Goal: Task Accomplishment & Management: Manage account settings

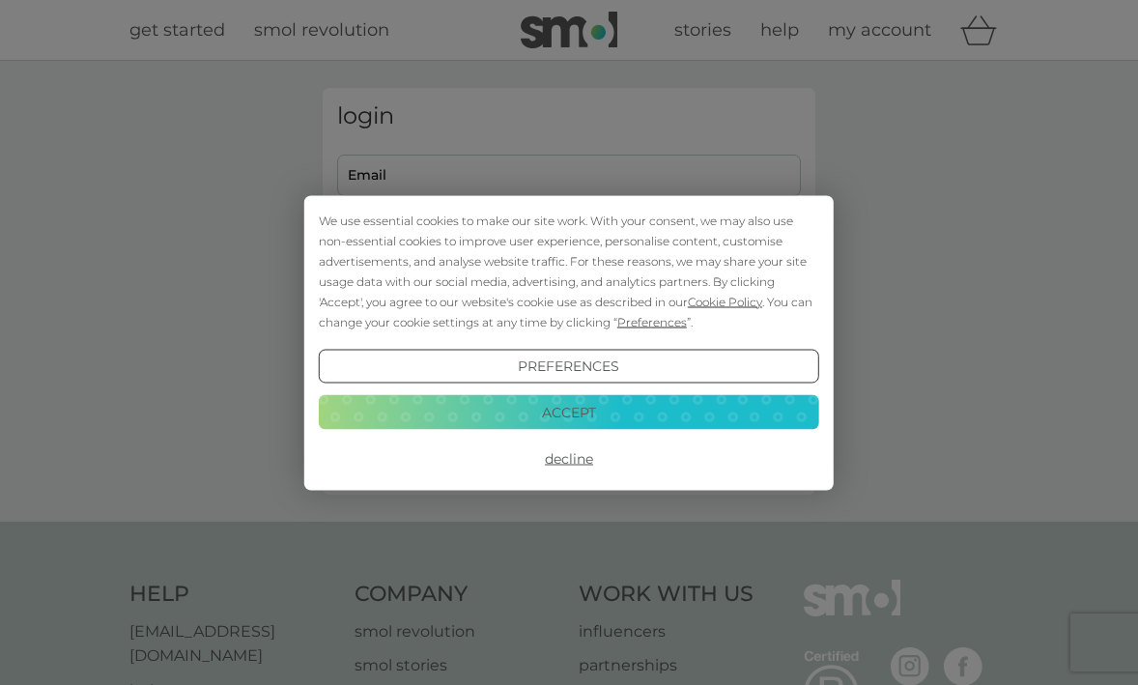
click at [649, 415] on button "Accept" at bounding box center [569, 412] width 500 height 35
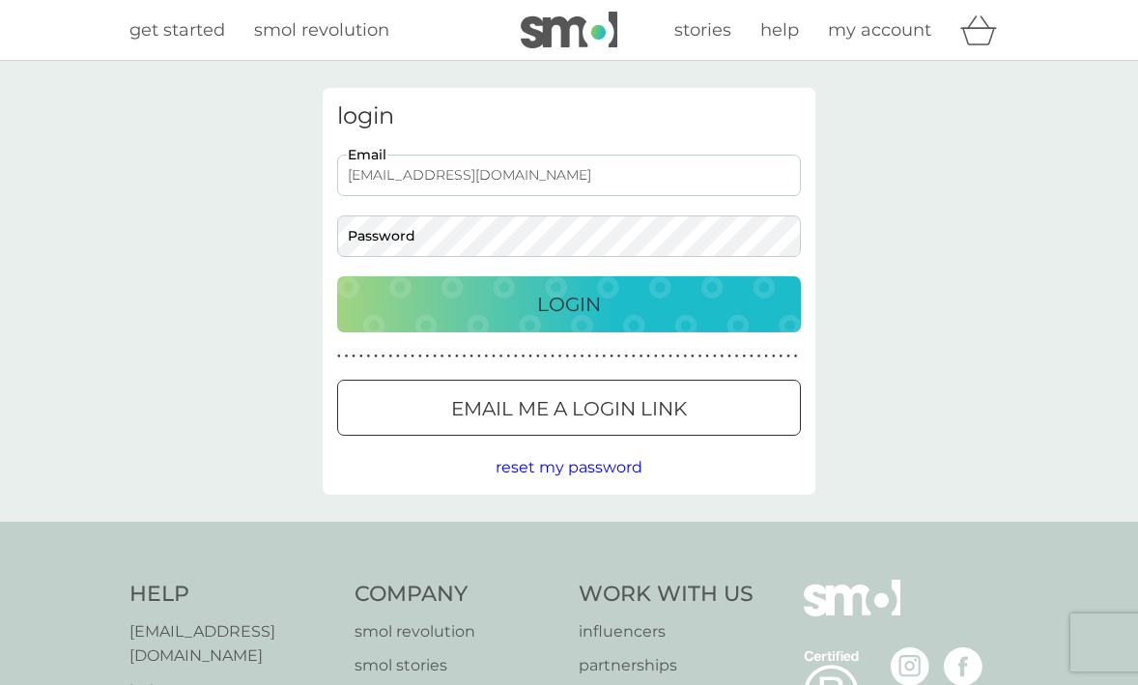
type input "[EMAIL_ADDRESS][DOMAIN_NAME]"
click at [569, 303] on button "Login" at bounding box center [569, 304] width 464 height 56
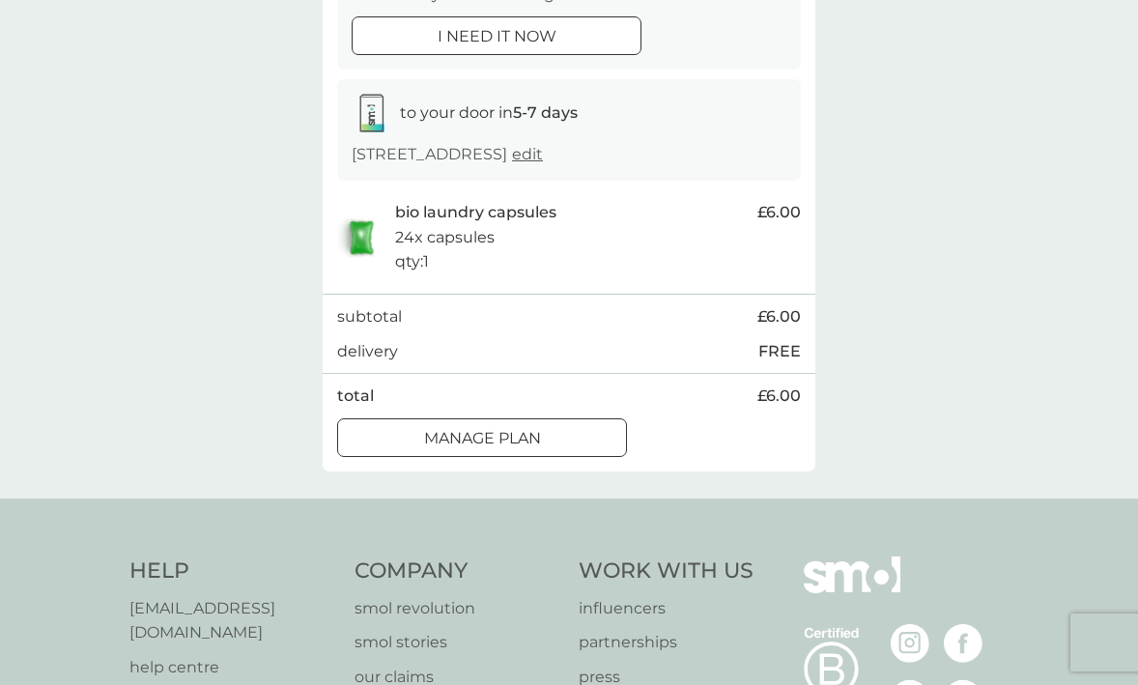
scroll to position [253, 0]
drag, startPoint x: 593, startPoint y: 426, endPoint x: 1005, endPoint y: 409, distance: 412.7
click at [593, 426] on div "Manage plan" at bounding box center [482, 436] width 288 height 25
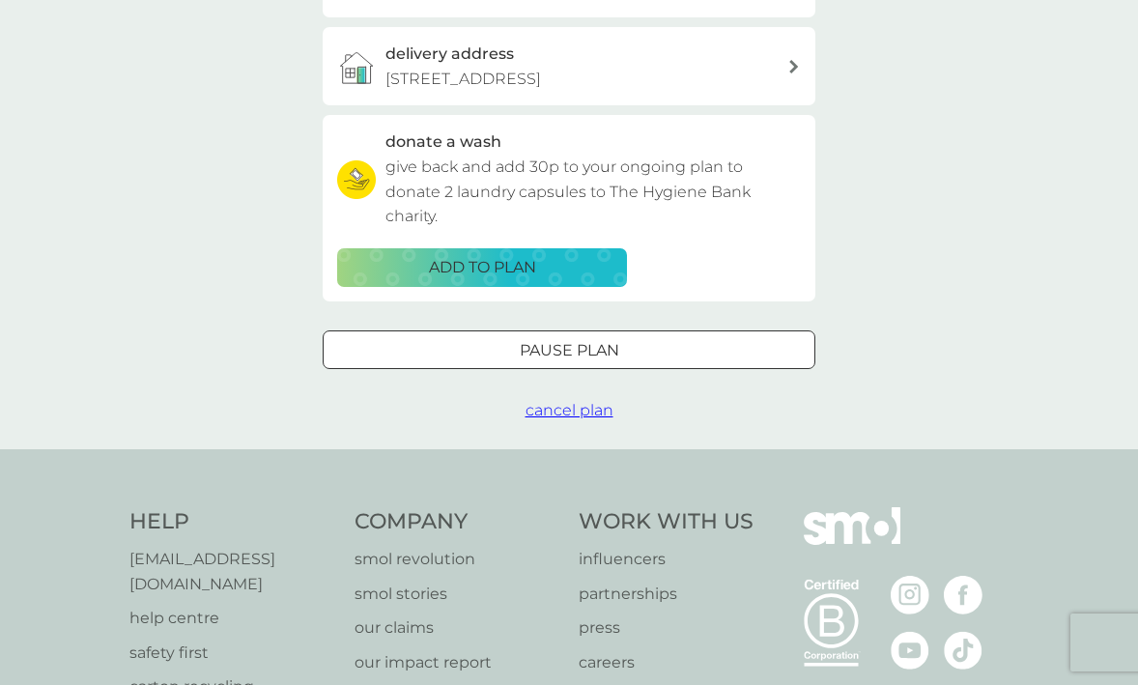
scroll to position [533, 4]
click at [661, 338] on div "Pause plan" at bounding box center [569, 350] width 491 height 25
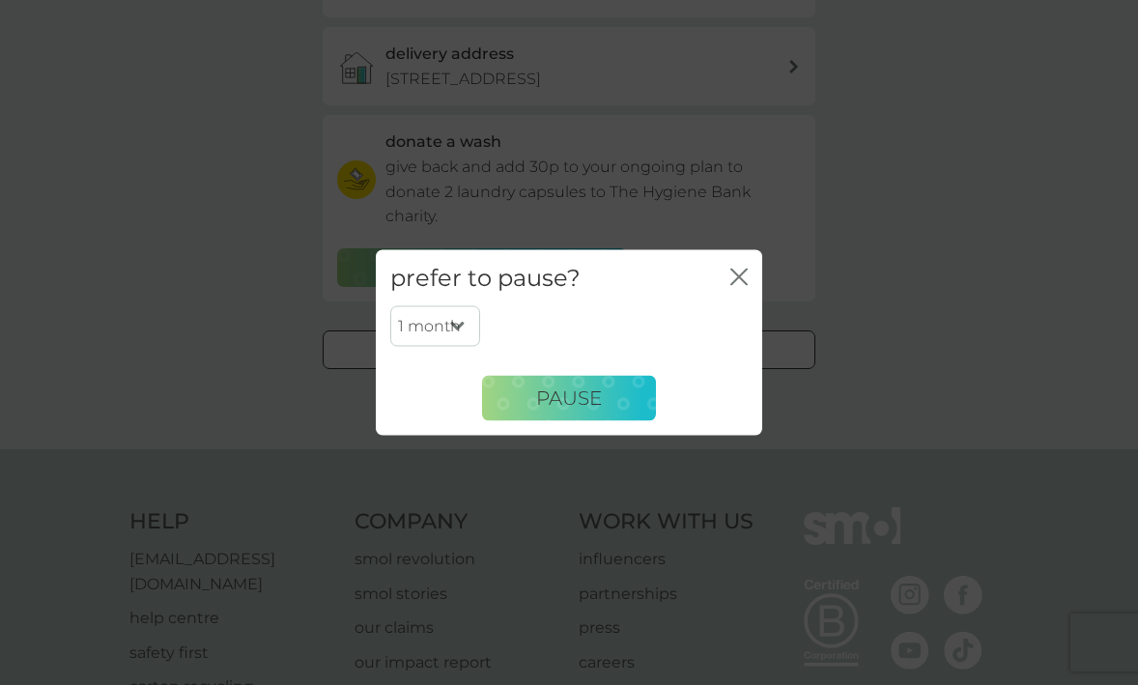
scroll to position [533, 0]
click at [582, 385] on button "Pause" at bounding box center [569, 398] width 174 height 46
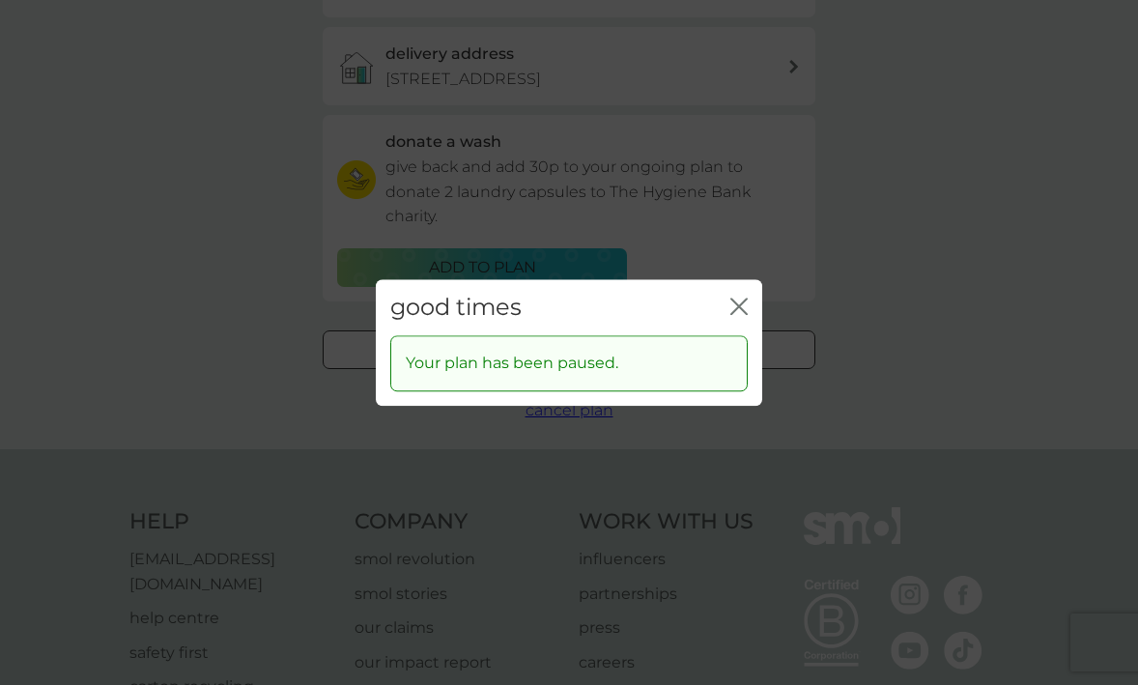
click at [738, 304] on icon "close" at bounding box center [738, 305] width 17 height 17
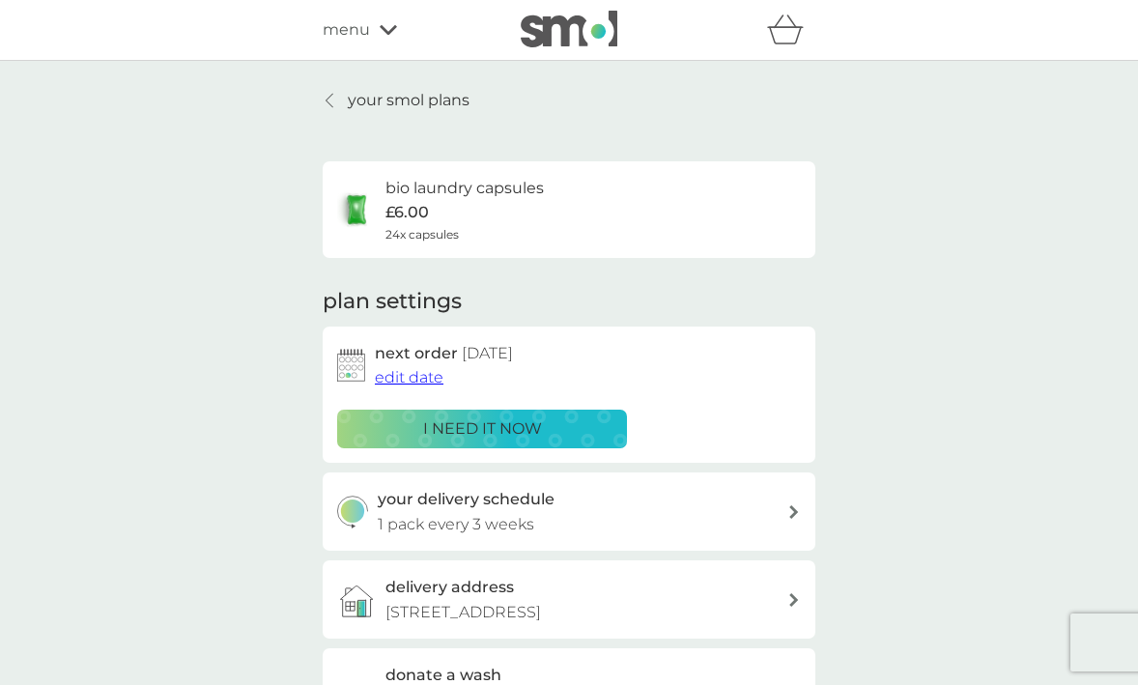
scroll to position [0, 0]
click at [391, 30] on icon at bounding box center [388, 30] width 17 height 10
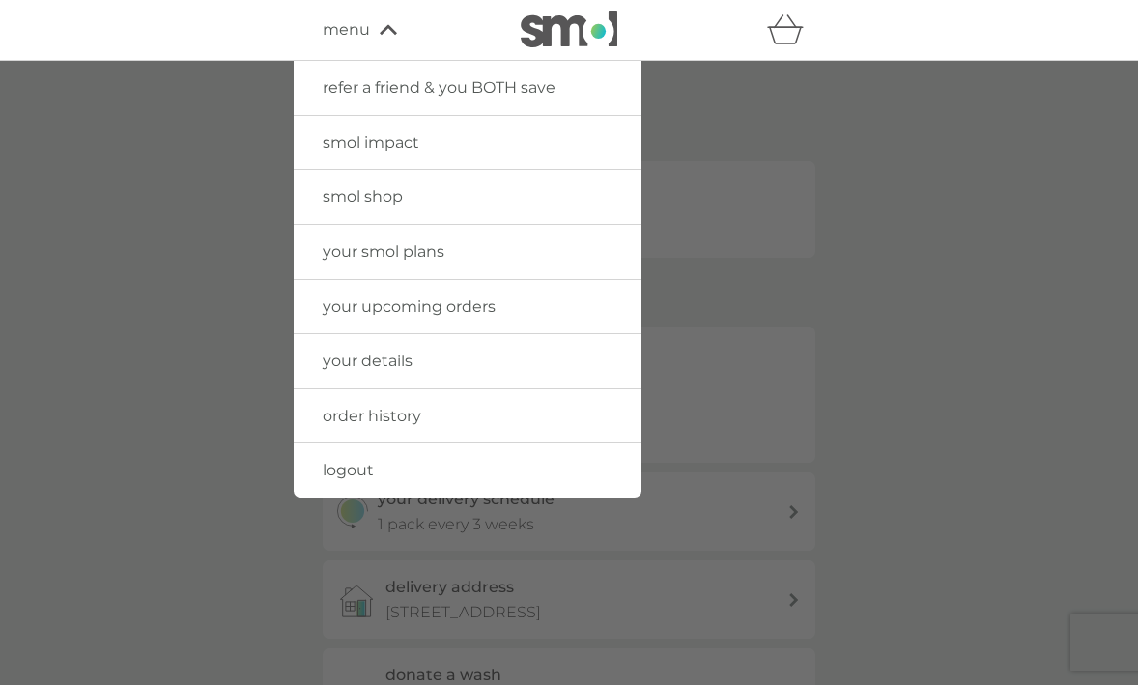
click at [358, 464] on span "logout" at bounding box center [348, 470] width 51 height 18
